Goal: Task Accomplishment & Management: Manage account settings

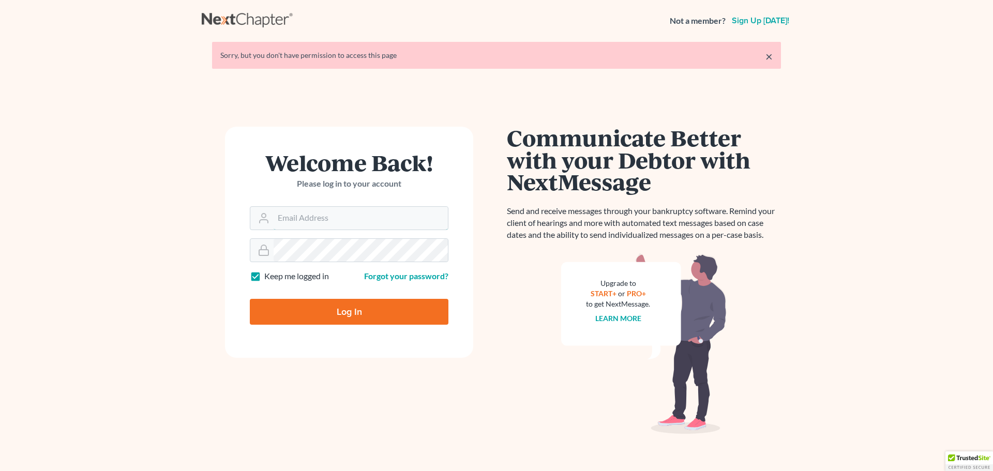
type input "[PERSON_NAME][EMAIL_ADDRESS][DOMAIN_NAME]"
click at [344, 306] on input "Log In" at bounding box center [349, 312] width 199 height 26
type input "Thinking..."
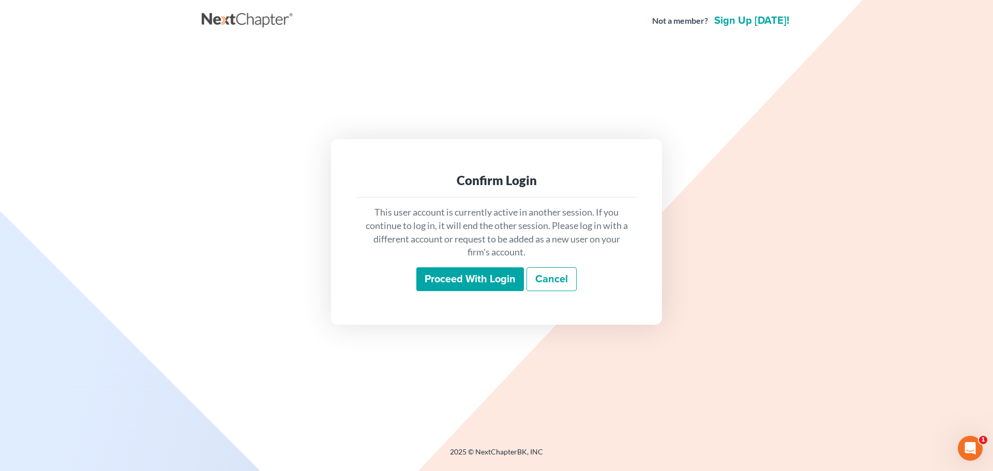
click at [460, 276] on input "Proceed with login" at bounding box center [470, 279] width 108 height 24
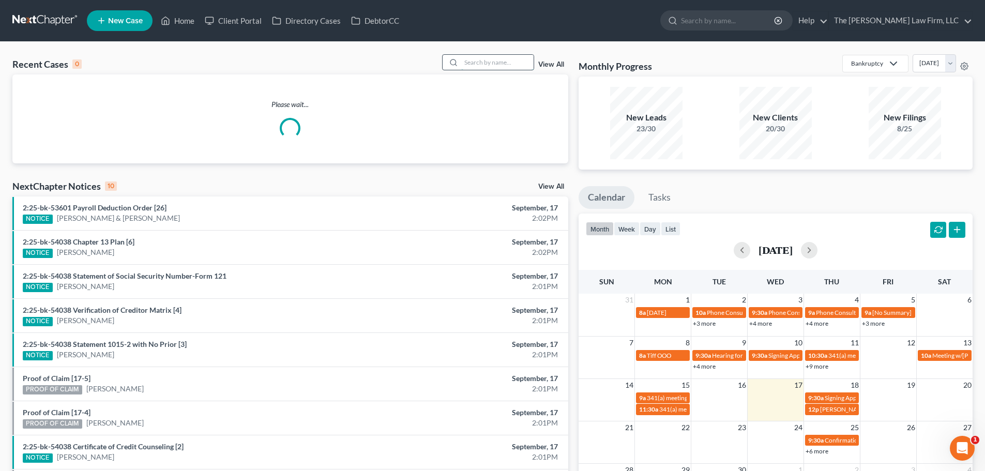
click at [484, 65] on input "search" at bounding box center [497, 62] width 72 height 15
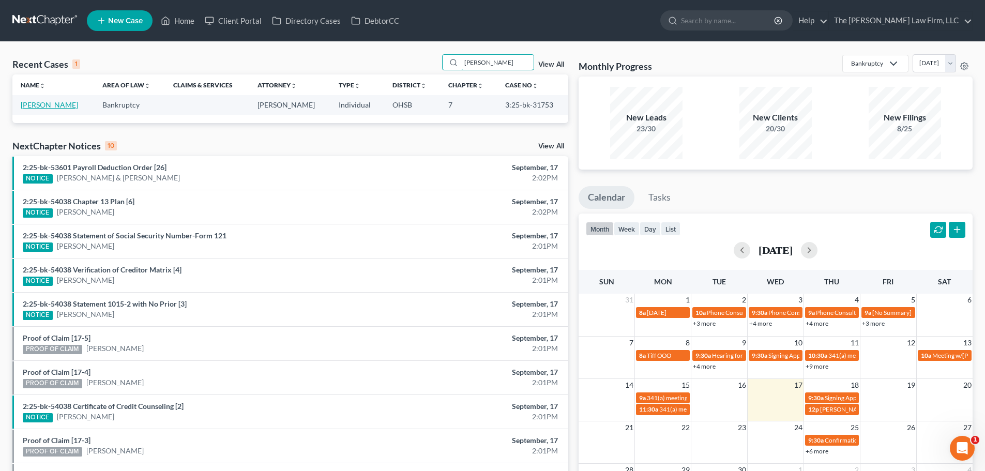
type input "curry"
click at [37, 106] on link "Curry, David" at bounding box center [49, 104] width 57 height 9
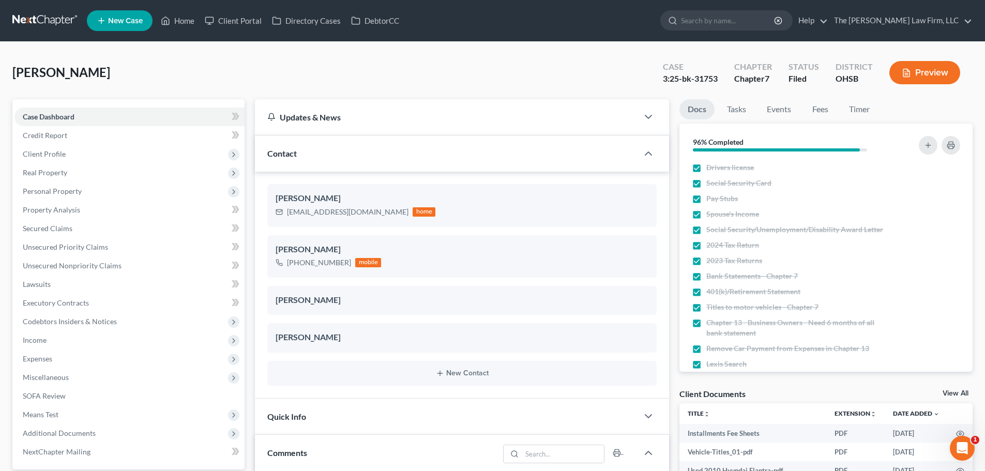
scroll to position [11, 0]
drag, startPoint x: 697, startPoint y: 78, endPoint x: 724, endPoint y: 77, distance: 26.4
click at [724, 77] on div "Case 3:25-bk-31753" at bounding box center [689, 73] width 71 height 31
copy div "31753"
click at [180, 16] on link "Home" at bounding box center [178, 20] width 44 height 19
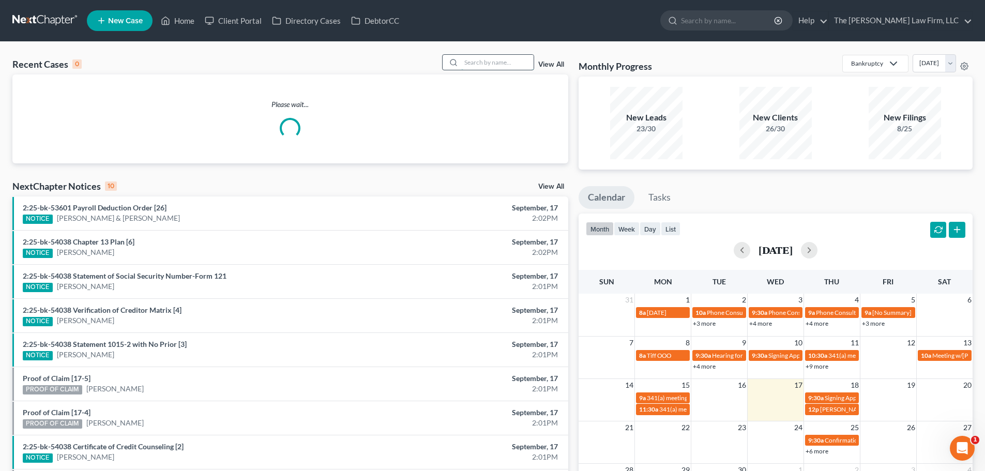
click at [485, 60] on input "search" at bounding box center [497, 62] width 72 height 15
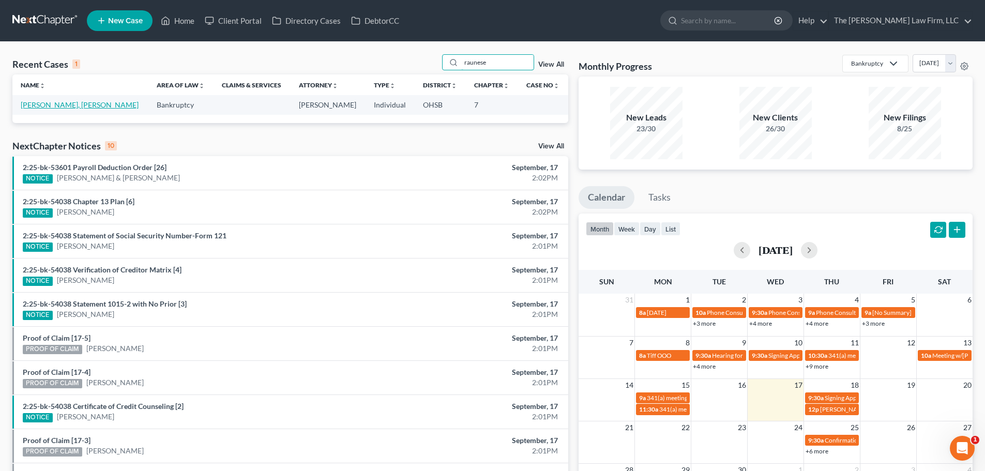
type input "raunese"
click at [66, 104] on link "Franklin, Raunese" at bounding box center [80, 104] width 118 height 9
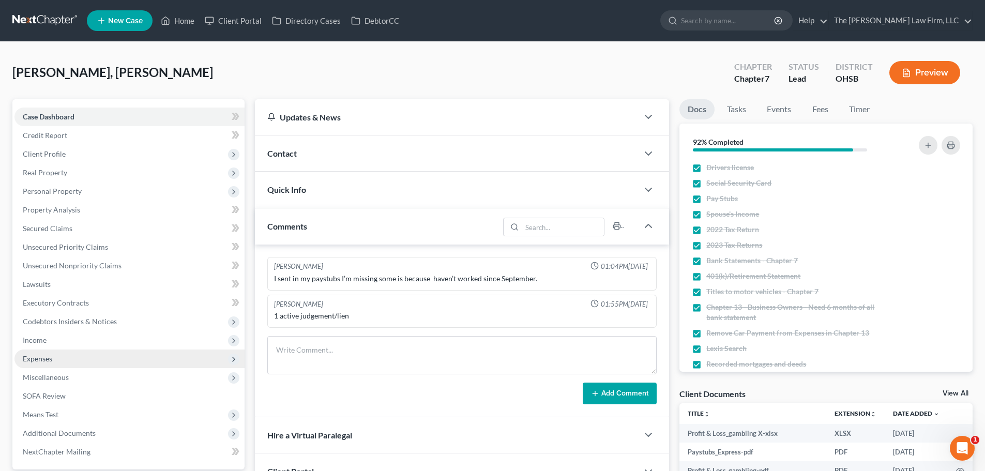
drag, startPoint x: 46, startPoint y: 340, endPoint x: 49, endPoint y: 351, distance: 11.3
click at [46, 340] on span "Income" at bounding box center [35, 340] width 24 height 9
click at [57, 358] on span "Employment Income" at bounding box center [76, 358] width 66 height 9
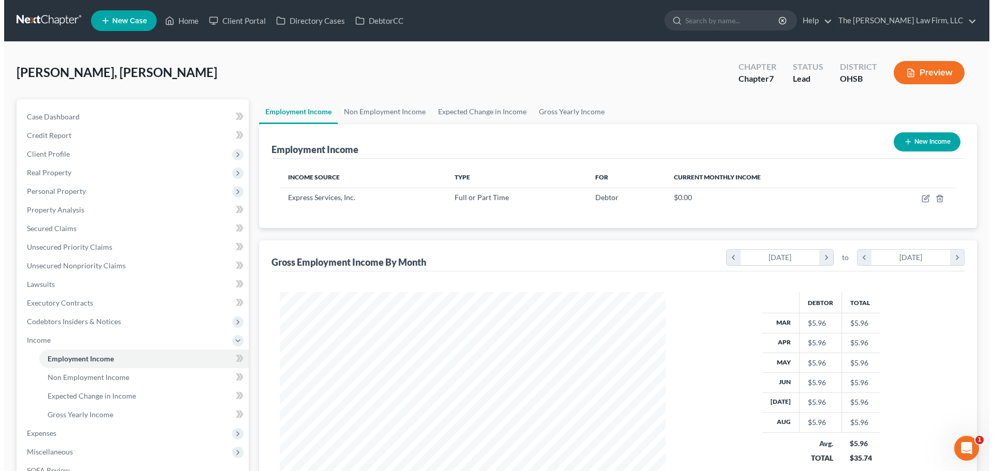
scroll to position [193, 406]
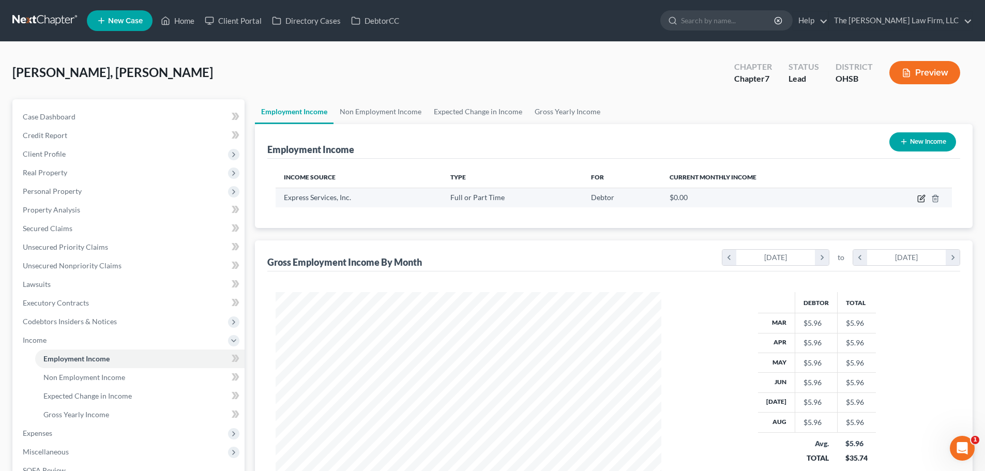
click at [920, 200] on icon "button" at bounding box center [922, 197] width 5 height 5
select select "0"
select select "37"
select select "3"
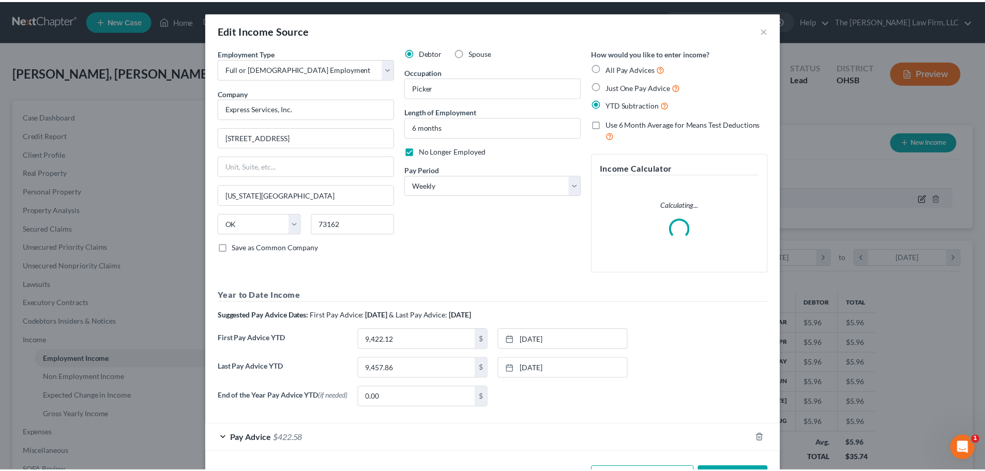
scroll to position [194, 410]
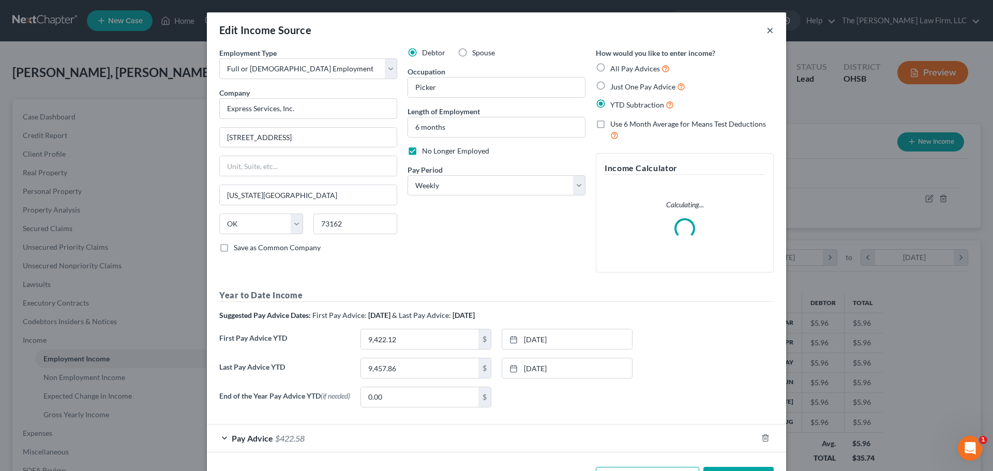
click at [766, 28] on button "×" at bounding box center [769, 30] width 7 height 12
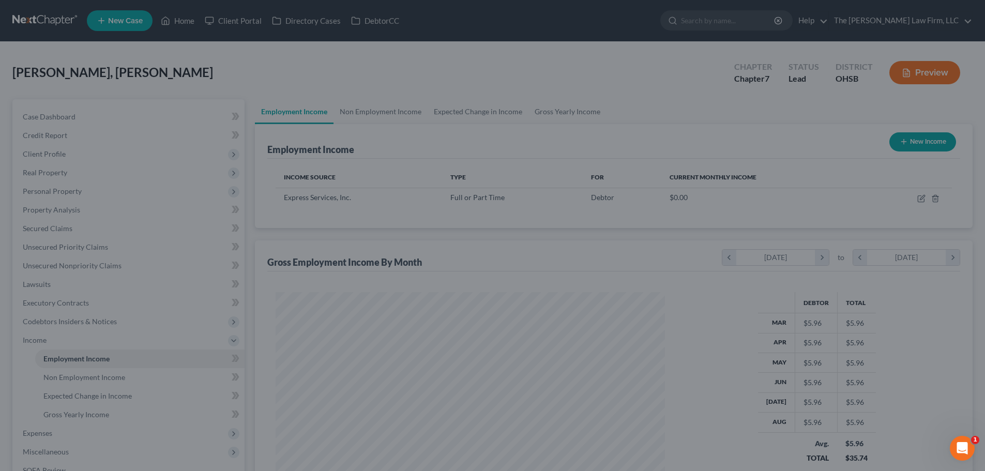
scroll to position [516773, 516559]
